Goal: Task Accomplishment & Management: Complete application form

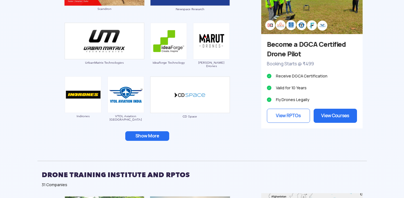
scroll to position [549, 0]
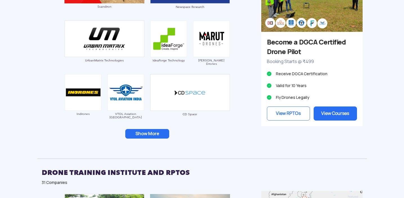
click at [141, 133] on button "Show More" at bounding box center [147, 134] width 44 height 10
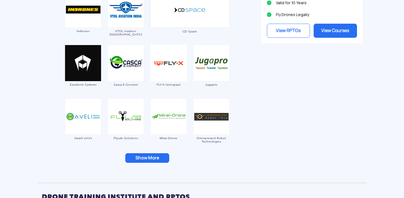
scroll to position [634, 0]
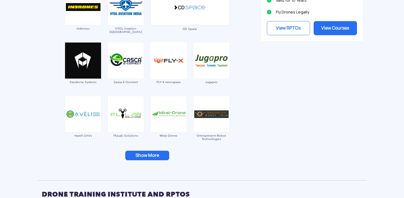
click at [151, 154] on button "Show More" at bounding box center [147, 155] width 44 height 10
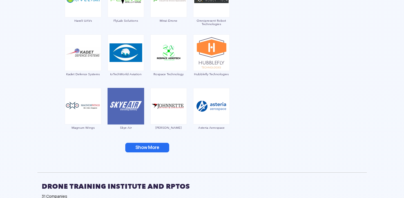
scroll to position [749, 0]
click at [142, 150] on button "Show More" at bounding box center [147, 147] width 44 height 10
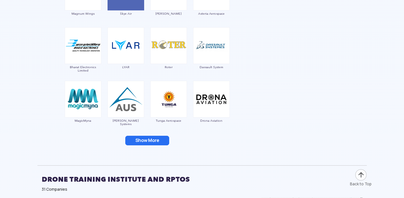
scroll to position [864, 0]
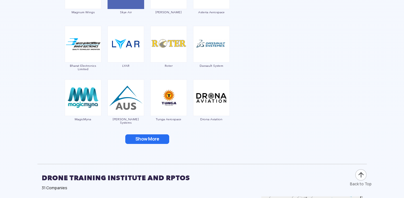
click at [140, 136] on button "Show More" at bounding box center [147, 139] width 44 height 10
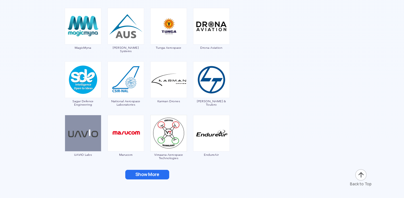
scroll to position [936, 0]
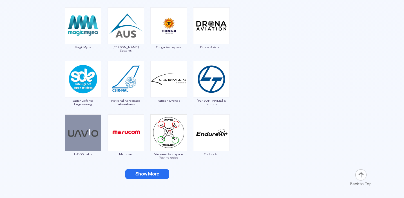
click at [149, 175] on button "Show More" at bounding box center [147, 174] width 44 height 10
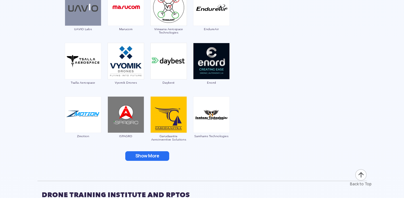
scroll to position [1063, 0]
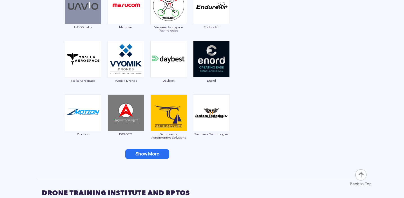
click at [157, 157] on button "Show More" at bounding box center [147, 154] width 44 height 10
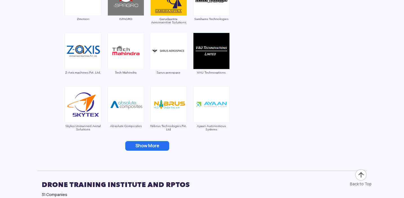
scroll to position [1203, 0]
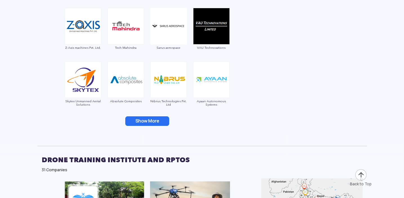
click at [161, 119] on button "Show More" at bounding box center [147, 121] width 44 height 10
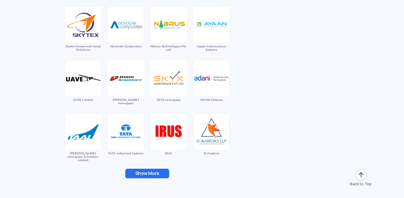
scroll to position [1259, 0]
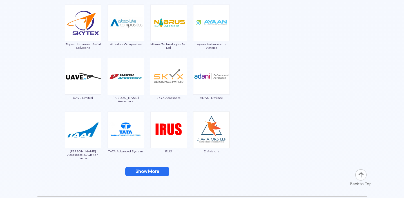
click at [152, 170] on button "Show More" at bounding box center [147, 172] width 44 height 10
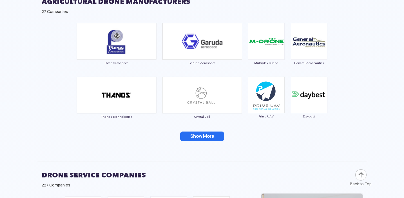
scroll to position [1806, 0]
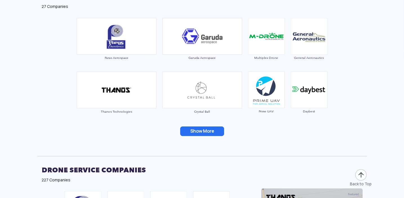
click at [196, 136] on button "Show More" at bounding box center [202, 131] width 44 height 10
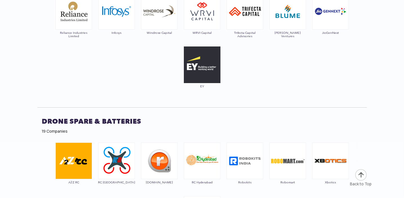
scroll to position [3475, 0]
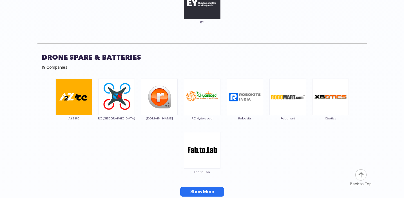
drag, startPoint x: 403, startPoint y: 130, endPoint x: 403, endPoint y: 149, distance: 19.1
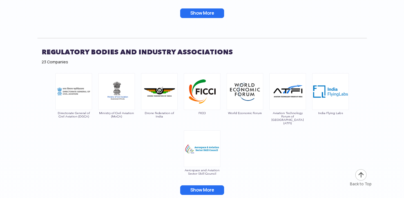
scroll to position [3657, 0]
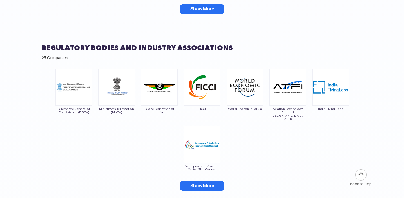
click at [201, 181] on button "Show More" at bounding box center [202, 186] width 44 height 10
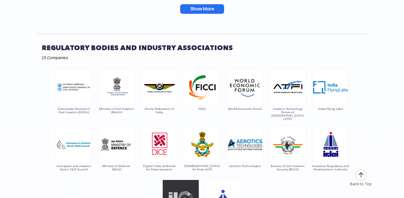
scroll to position [3701, 0]
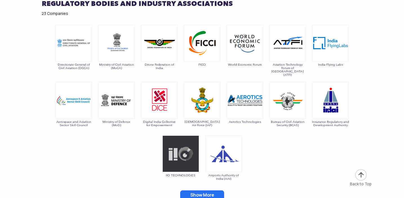
click at [210, 190] on button "Show More" at bounding box center [202, 195] width 44 height 10
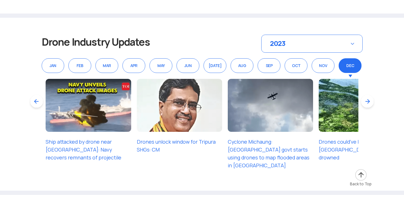
scroll to position [4780, 0]
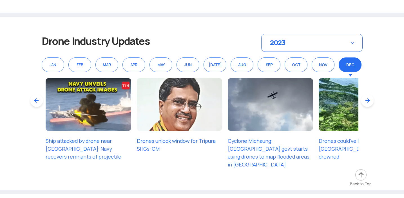
click at [269, 112] on img at bounding box center [270, 104] width 85 height 53
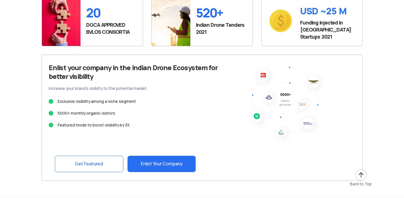
scroll to position [5079, 0]
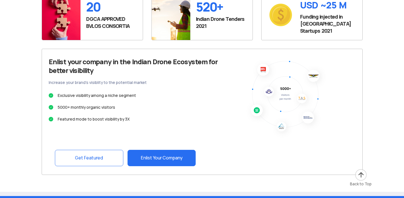
click at [179, 150] on link "Enlist Your Company" at bounding box center [161, 158] width 68 height 16
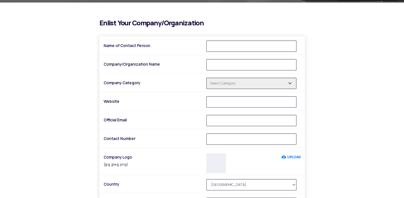
scroll to position [144, 0]
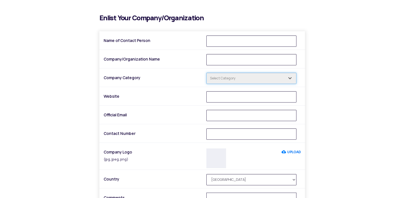
click at [225, 78] on input "text" at bounding box center [251, 78] width 90 height 11
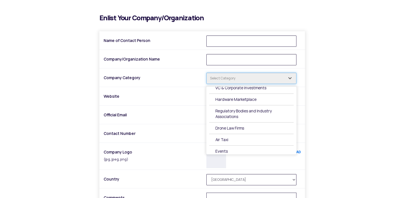
scroll to position [141, 0]
click at [212, 109] on span at bounding box center [211, 106] width 5 height 5
click at [215, 110] on input "Regulatory Bodies and Industry Associations" at bounding box center [217, 110] width 4 height 4
checkbox input "true"
type input "1 selected"
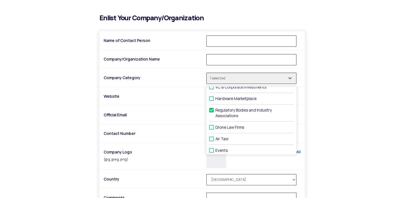
click at [338, 106] on div "i Enlist Your Company/Organization Name of Contact Person Company/Organization …" at bounding box center [201, 140] width 329 height 253
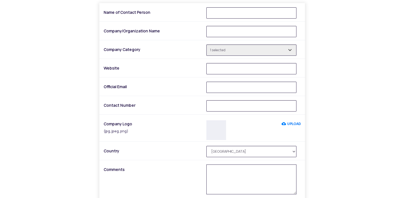
scroll to position [145, 0]
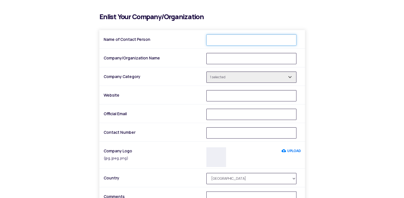
click at [255, 41] on input "Name of Contact Person" at bounding box center [251, 39] width 90 height 11
type input "Alina Usmani"
click at [230, 56] on input "Company/Organization Name" at bounding box center [251, 58] width 90 height 11
type input "Drones For Her"
click at [253, 92] on input "Website" at bounding box center [251, 95] width 90 height 11
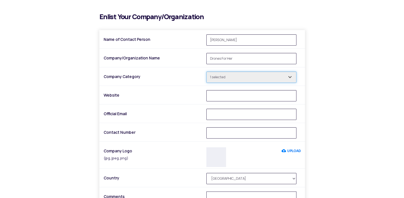
click at [270, 78] on input "1 selected" at bounding box center [251, 76] width 90 height 11
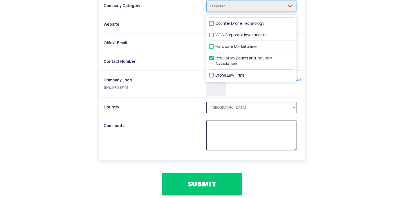
scroll to position [134, 0]
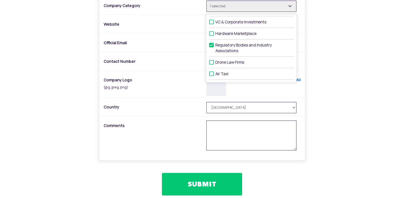
click at [357, 54] on div "i Enlist Your Company/Organization Name of Contact Person Alina Usmani Company/…" at bounding box center [201, 68] width 329 height 253
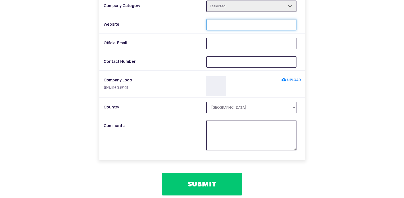
click at [218, 26] on input "Website" at bounding box center [251, 24] width 90 height 11
type input "[DOMAIN_NAME]"
click at [215, 46] on input "Official Email" at bounding box center [251, 43] width 90 height 11
type input "[EMAIL_ADDRESS][DOMAIN_NAME]"
click at [212, 61] on input "Contact Number" at bounding box center [251, 61] width 90 height 11
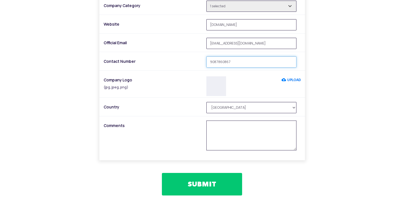
type input "9087860867"
click at [289, 77] on label "UPLOAD" at bounding box center [290, 80] width 19 height 10
click at [281, 77] on input "UPLOAD" at bounding box center [281, 80] width 0 height 10
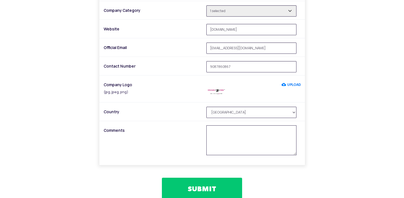
scroll to position [208, 0]
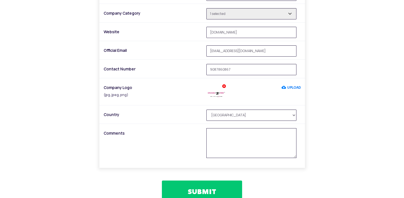
click at [239, 135] on textarea at bounding box center [251, 143] width 90 height 30
click at [224, 133] on textarea at bounding box center [251, 143] width 90 height 30
paste textarea "Part of the Indian Women Pilots Association (IWPA), DFH is dedicated to creatin…"
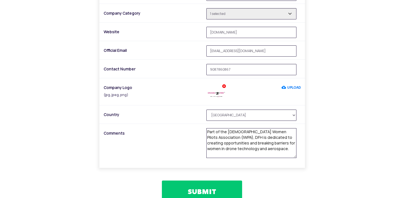
drag, startPoint x: 230, startPoint y: 132, endPoint x: 301, endPoint y: 132, distance: 70.9
click at [301, 132] on div "Comments Part of the Indian Women Pilots Association (IWPA), DFH is dedicated t…" at bounding box center [201, 143] width 205 height 31
click at [258, 138] on textarea "Part of the International women professionals in aviation & aerospace (IWPA), D…" at bounding box center [251, 143] width 90 height 30
click at [279, 137] on textarea "Part of the International women professionals in aviation & aerospace (IWPA)est…" at bounding box center [251, 143] width 90 height 30
click at [244, 144] on textarea "Part of the International women professionals in aviation & aerospace (IWPA)est…" at bounding box center [251, 143] width 90 height 30
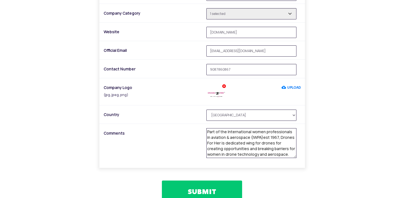
click at [278, 153] on textarea "Part of the International women professionals in aviation & aerospace (IWPA)est…" at bounding box center [251, 143] width 90 height 30
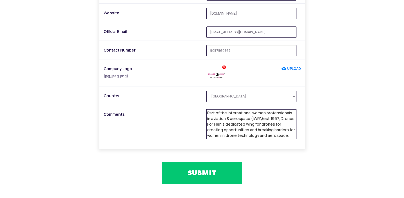
click at [225, 125] on textarea "Part of the International women professionals in aviation & aerospace (IWPA)est…" at bounding box center [251, 124] width 90 height 30
click at [240, 118] on textarea "Part of the International women professionals in aviation & aerospace (IWPA)est…" at bounding box center [251, 124] width 90 height 30
paste textarea "Drones For Her is a Drone Wing within the International Women Professionals in …"
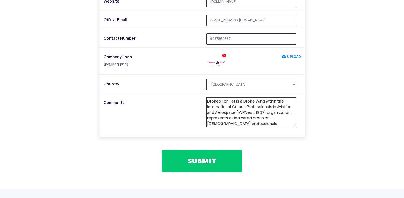
scroll to position [240, 0]
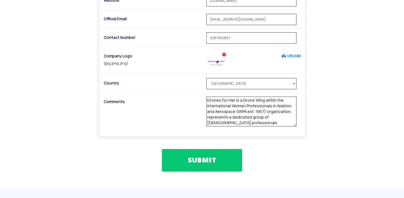
type textarea "Drones For Her is a Drone Wing within the International Women Professionals in …"
click at [214, 152] on button "SUBMIT" at bounding box center [202, 160] width 80 height 23
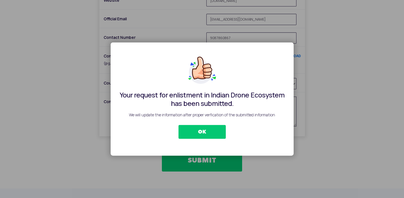
click at [205, 129] on button "OK" at bounding box center [201, 132] width 47 height 14
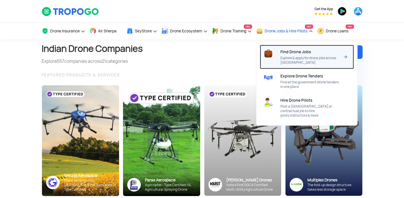
click at [298, 62] on span "Explore & apply for drone jobs across [GEOGRAPHIC_DATA]" at bounding box center [309, 60] width 59 height 9
